Goal: Information Seeking & Learning: Learn about a topic

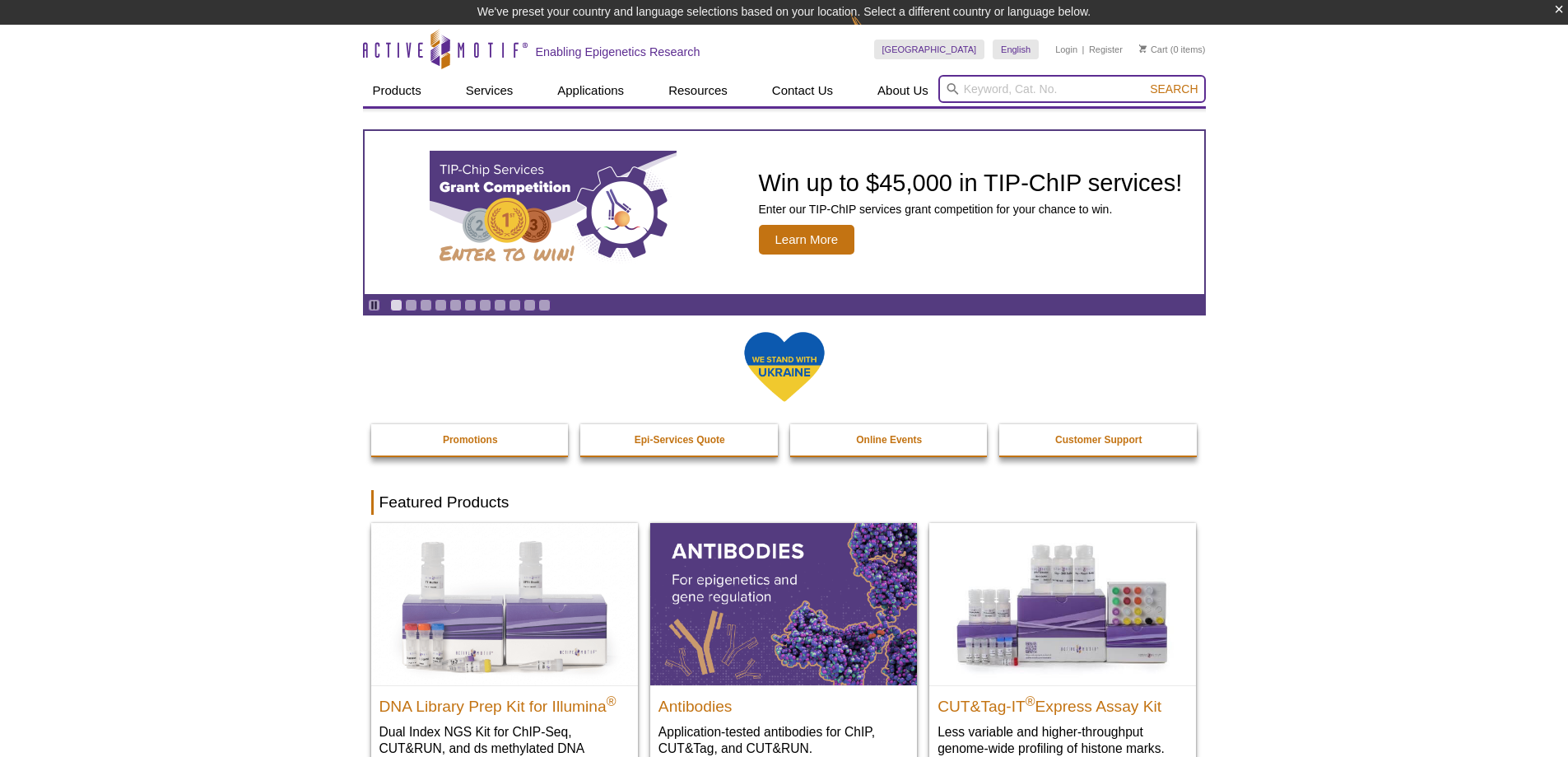
click at [1083, 85] on input "search" at bounding box center [1072, 89] width 267 height 28
type input "ythdf"
click at [1145, 81] on button "Search" at bounding box center [1174, 89] width 58 height 15
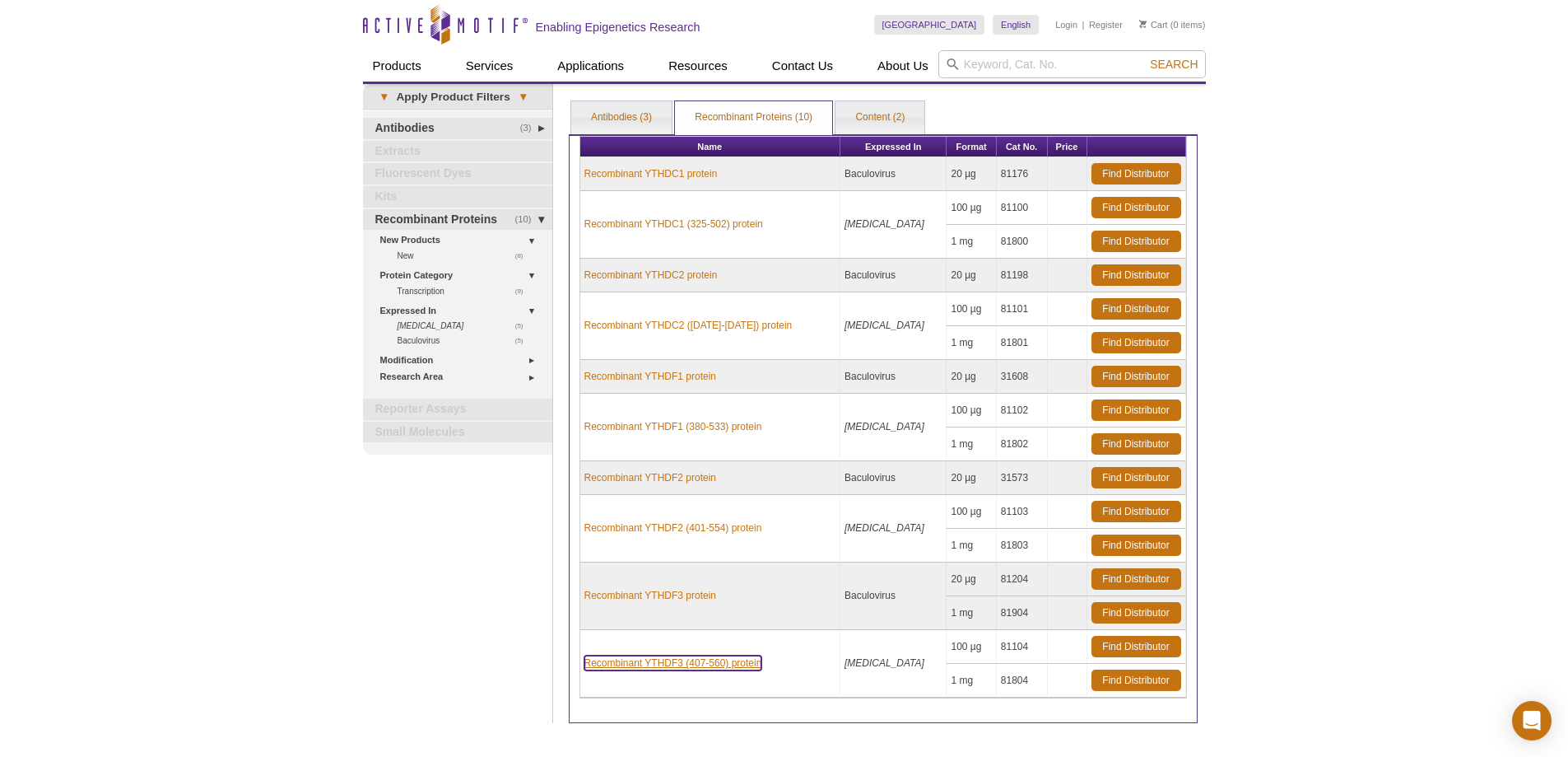
click at [717, 661] on link "Recombinant YTHDF3 (407-560) protein" at bounding box center [673, 663] width 178 height 15
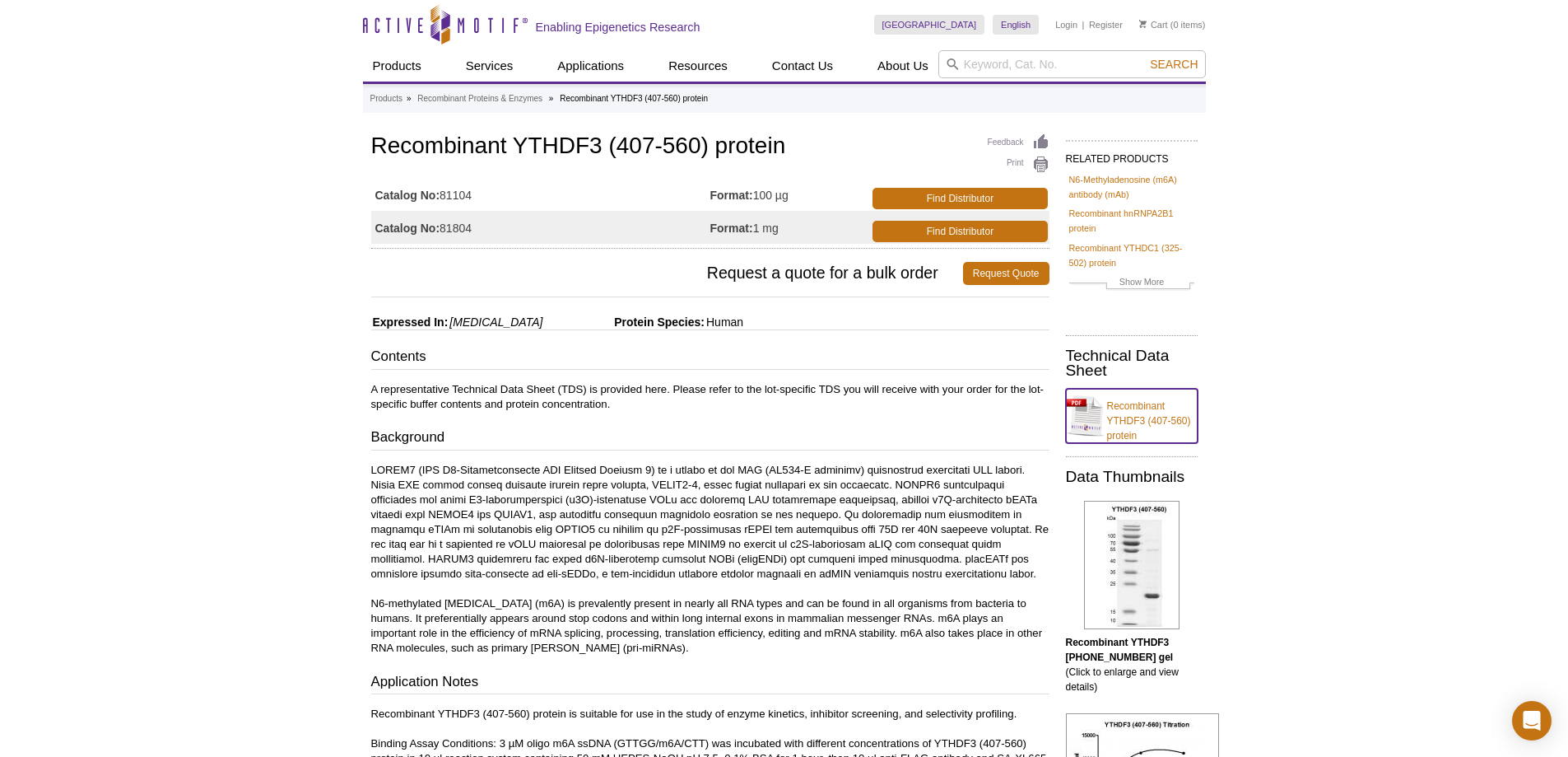
click at [1141, 408] on link "Recombinant YTHDF3 (407-560) protein" at bounding box center [1132, 416] width 132 height 55
